Goal: Navigation & Orientation: Find specific page/section

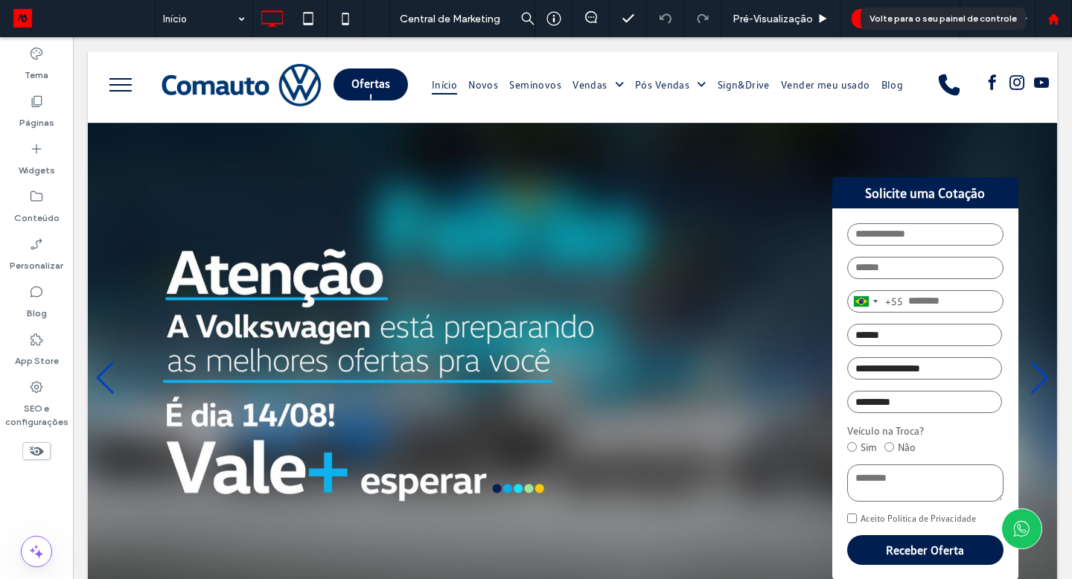
click at [1052, 16] on use at bounding box center [1053, 18] width 11 height 11
